Goal: Task Accomplishment & Management: Manage account settings

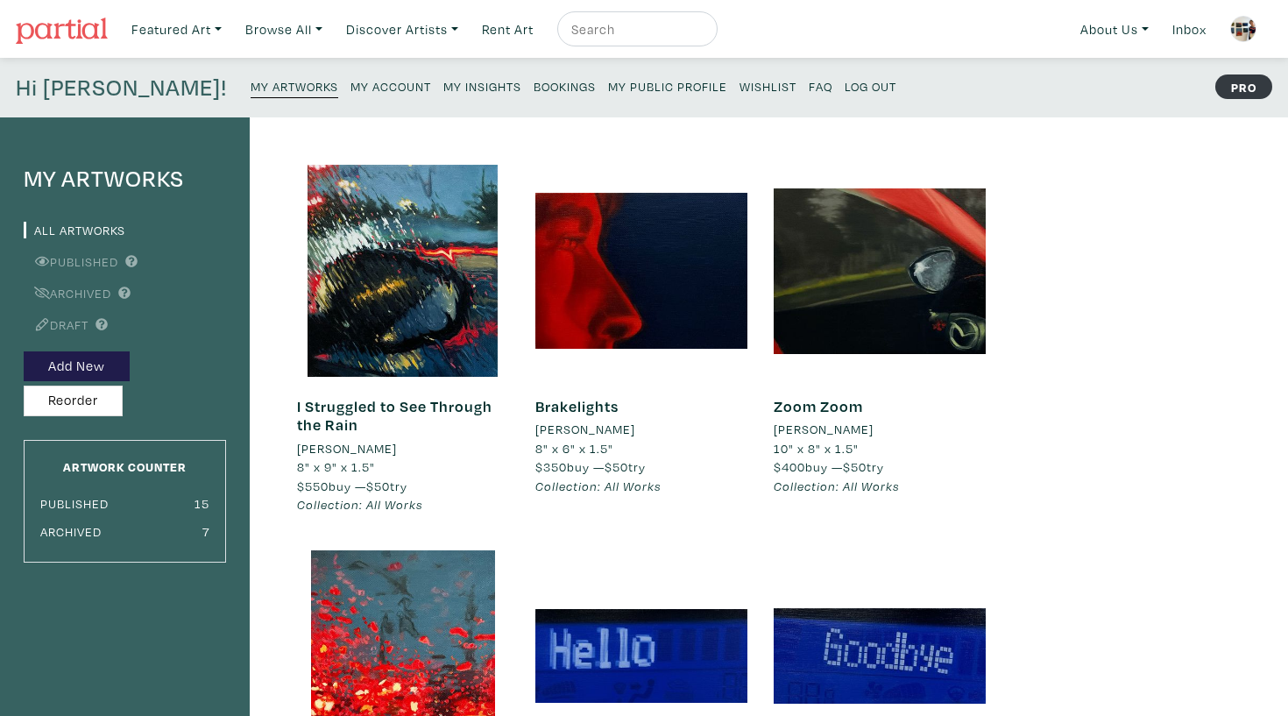
click at [443, 85] on small "My Insights" at bounding box center [482, 86] width 78 height 17
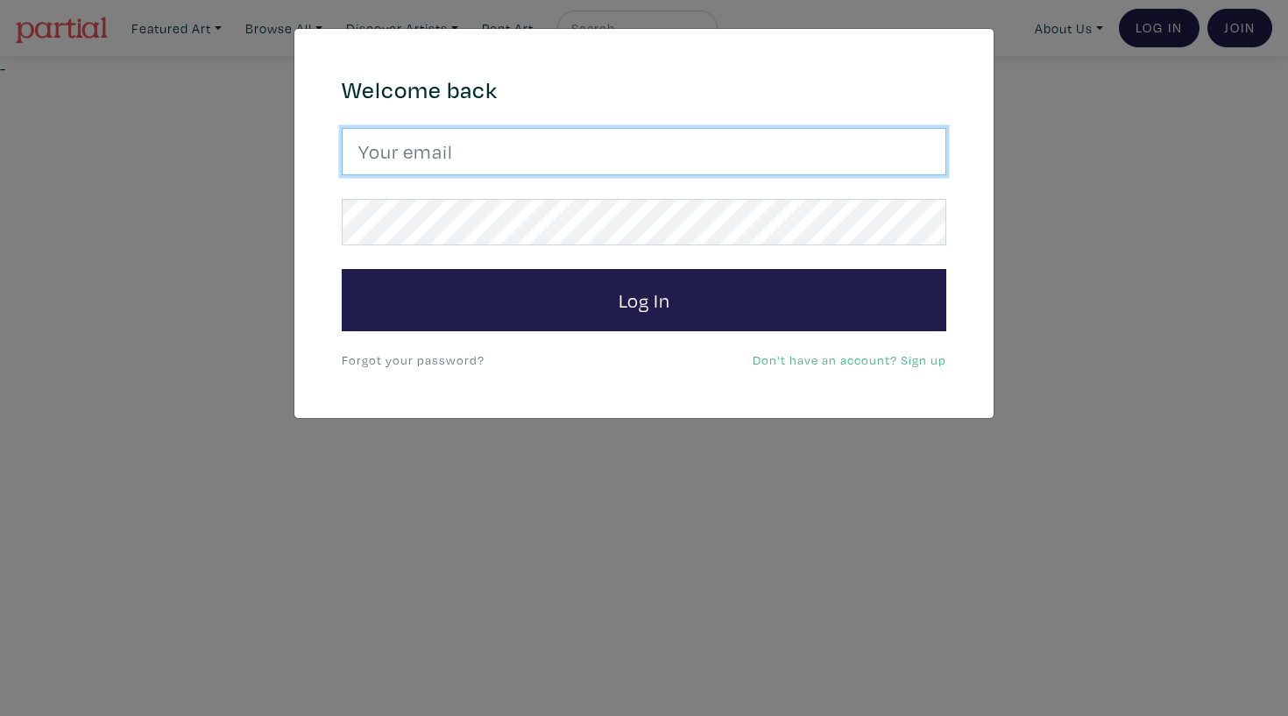
type input "haleyelizabethmeyer@gmail.com"
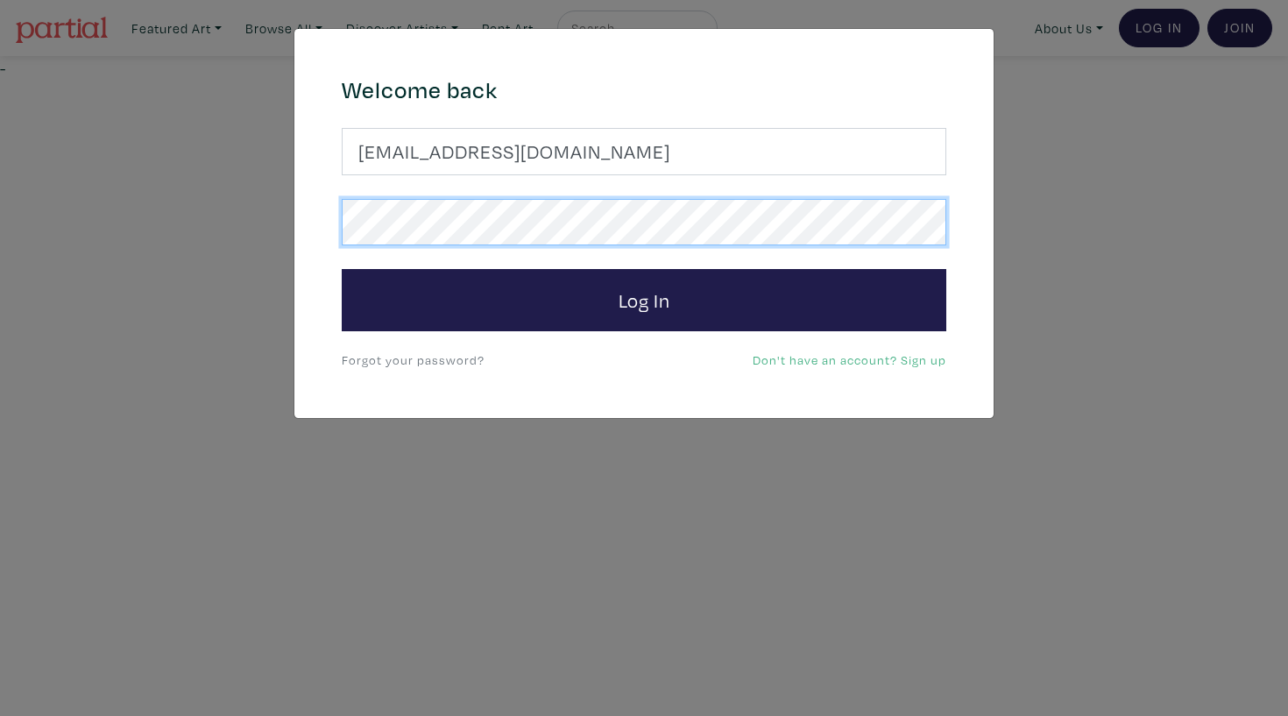
click at [644, 299] on button "Log In" at bounding box center [644, 300] width 604 height 63
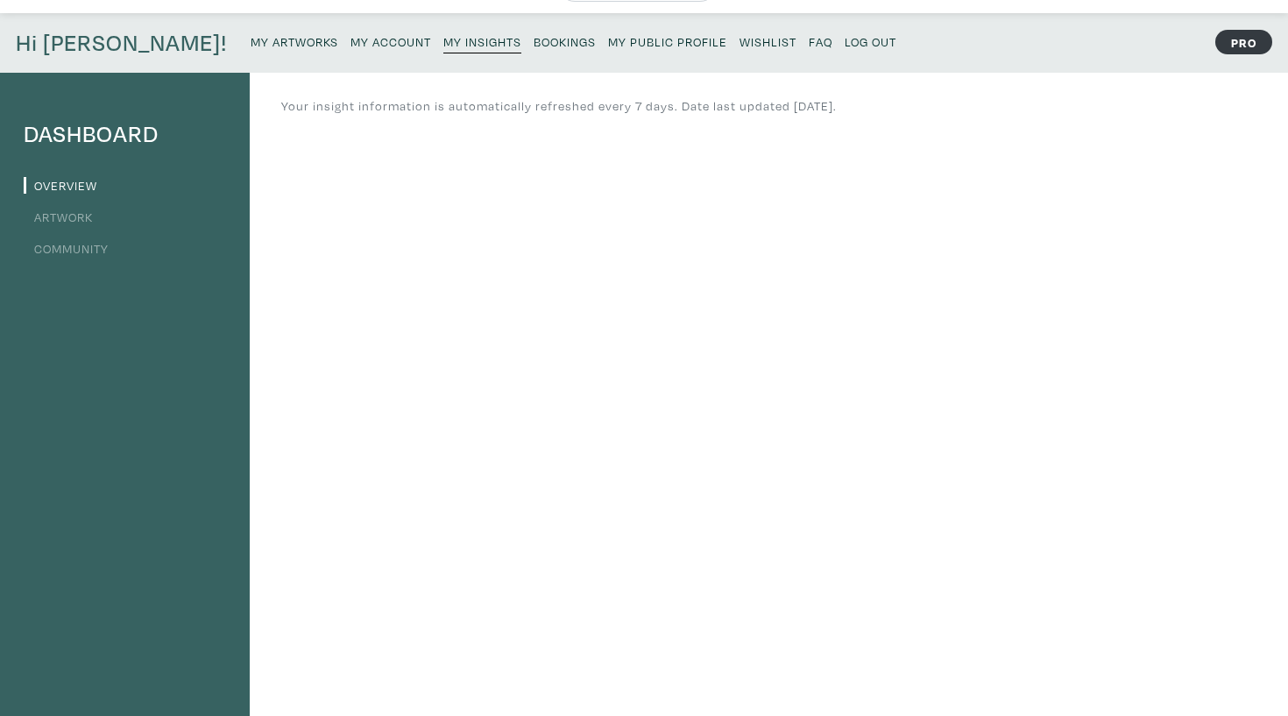
scroll to position [26, 0]
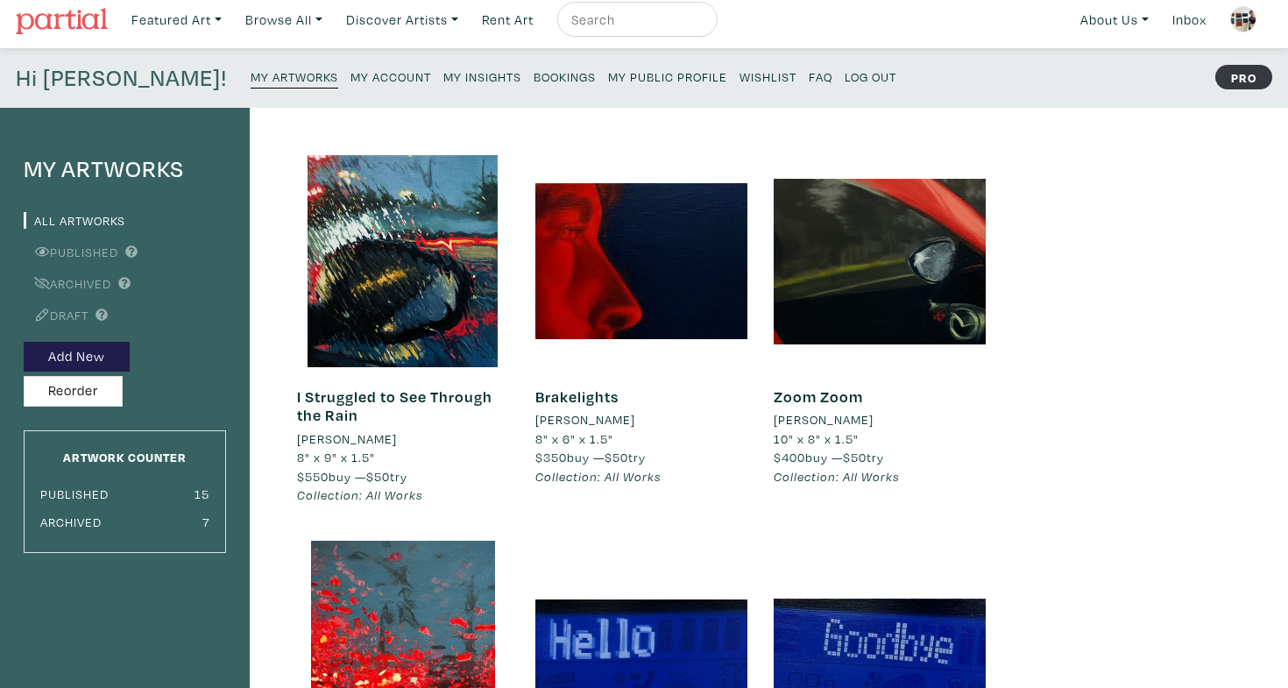
scroll to position [7, 0]
